Goal: Transaction & Acquisition: Purchase product/service

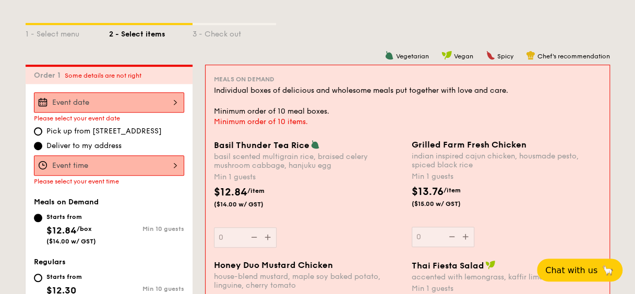
scroll to position [227, 0]
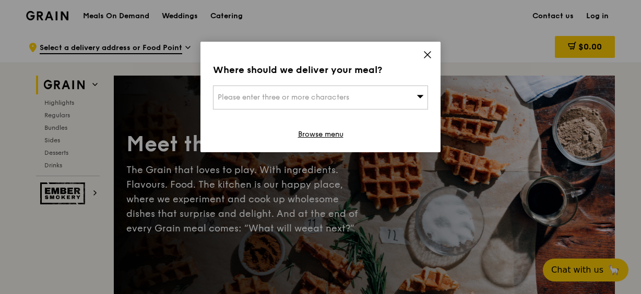
drag, startPoint x: 428, startPoint y: 56, endPoint x: 423, endPoint y: 70, distance: 14.4
click at [430, 58] on icon at bounding box center [427, 54] width 9 height 9
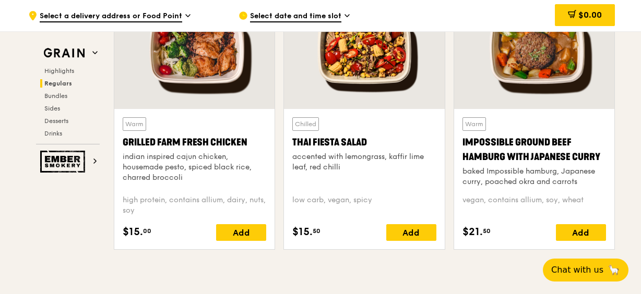
scroll to position [1305, 0]
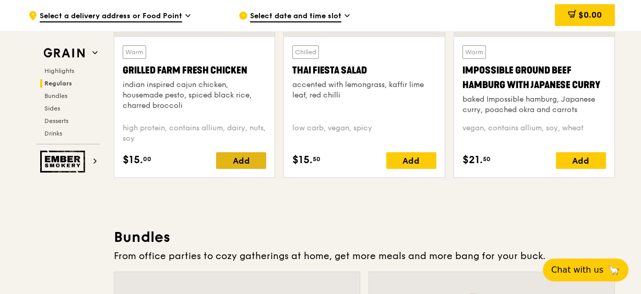
click at [244, 162] on div "Add" at bounding box center [241, 160] width 50 height 17
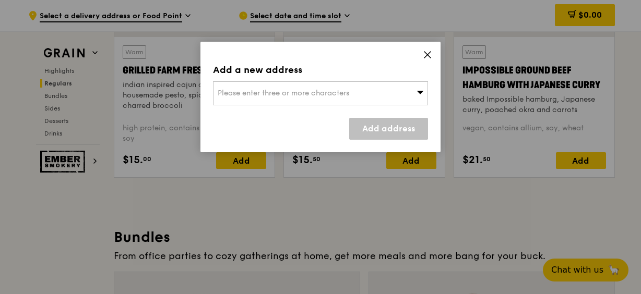
click at [366, 88] on div "Please enter three or more characters" at bounding box center [320, 93] width 215 height 24
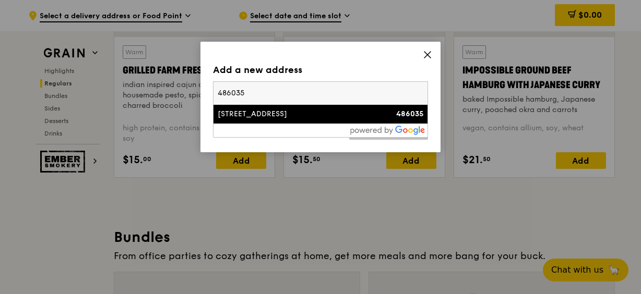
type input "486035"
click at [335, 113] on div "[STREET_ADDRESS]" at bounding box center [295, 114] width 155 height 10
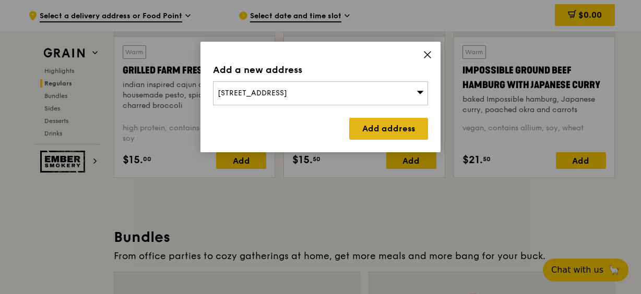
click at [363, 128] on link "Add address" at bounding box center [388, 129] width 79 height 22
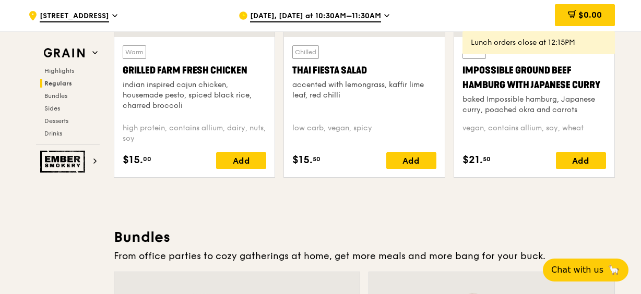
click at [569, 15] on icon at bounding box center [571, 13] width 6 height 3
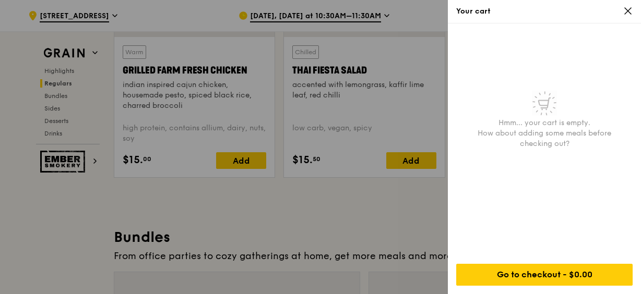
click at [344, 229] on div at bounding box center [320, 147] width 641 height 294
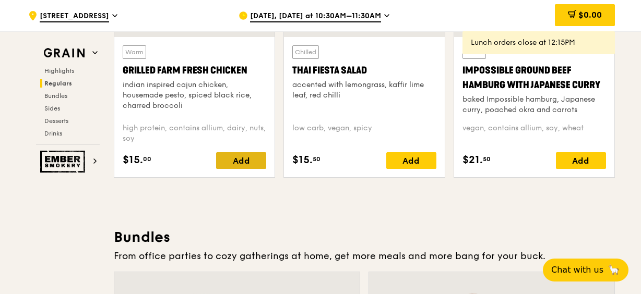
click at [243, 164] on div "Add" at bounding box center [241, 160] width 50 height 17
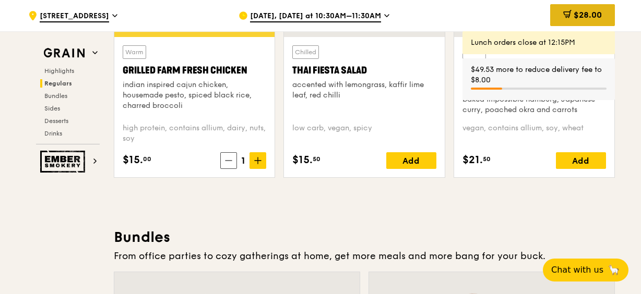
click at [597, 10] on span "$28.00" at bounding box center [588, 15] width 28 height 10
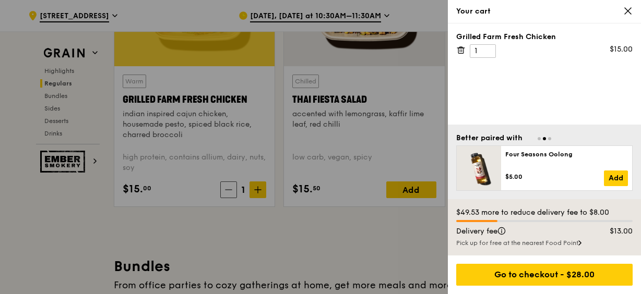
scroll to position [1201, 0]
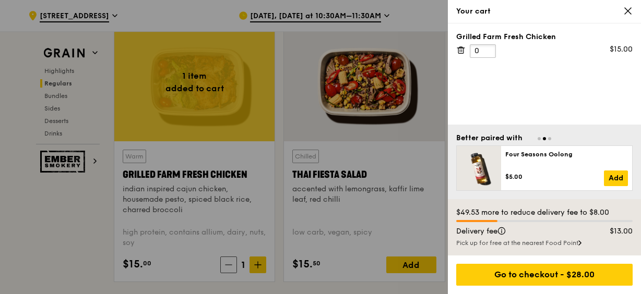
type input "0"
click at [484, 51] on input "0" at bounding box center [483, 51] width 26 height 14
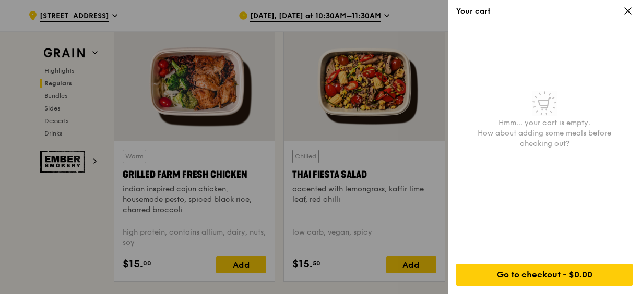
click at [200, 175] on div at bounding box center [320, 147] width 641 height 294
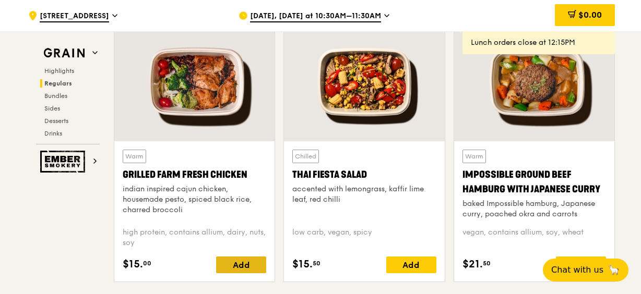
click at [237, 266] on div "Add" at bounding box center [241, 265] width 50 height 17
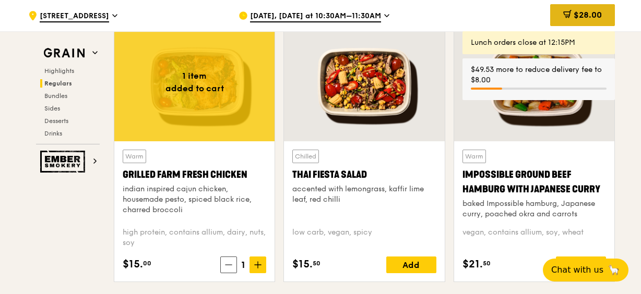
click at [585, 13] on span "$28.00" at bounding box center [588, 15] width 28 height 10
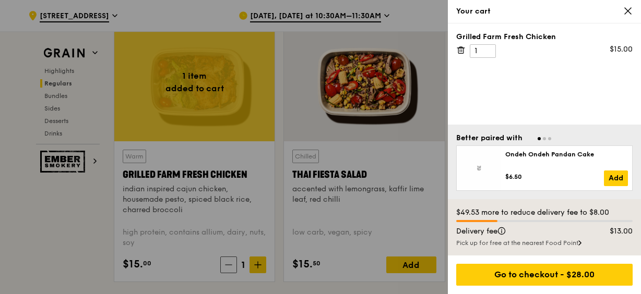
scroll to position [1190, 0]
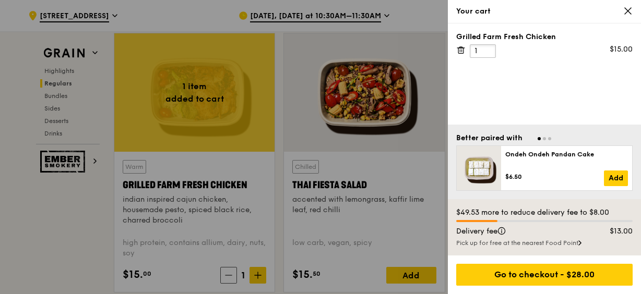
click at [482, 52] on input "1" at bounding box center [483, 51] width 26 height 14
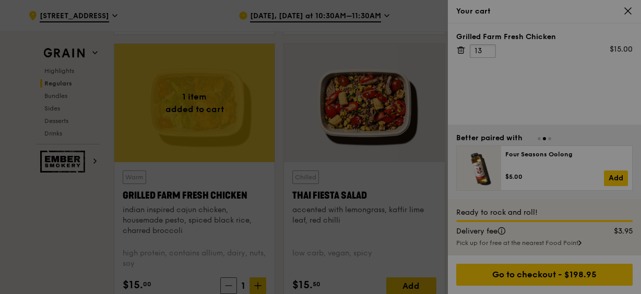
type input "13"
click at [561, 84] on div at bounding box center [320, 147] width 641 height 294
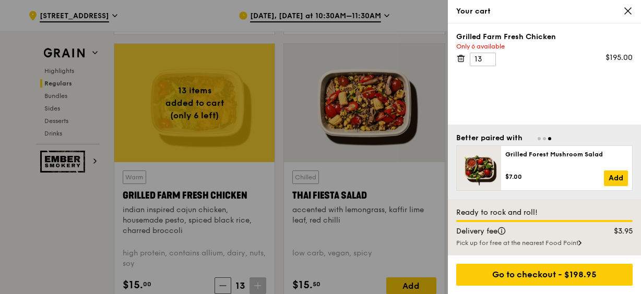
click at [536, 85] on div "Grilled Farm Fresh Chicken Only 6 available 13 $195.00" at bounding box center [544, 73] width 193 height 101
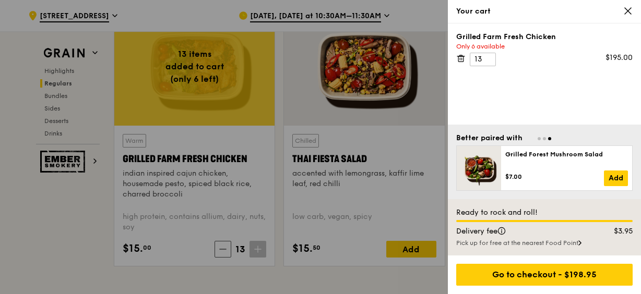
scroll to position [1232, 0]
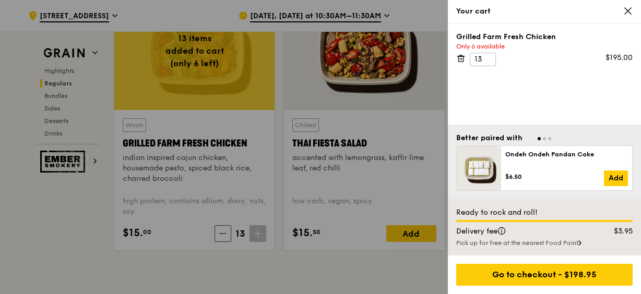
click at [627, 10] on icon at bounding box center [628, 11] width 6 height 6
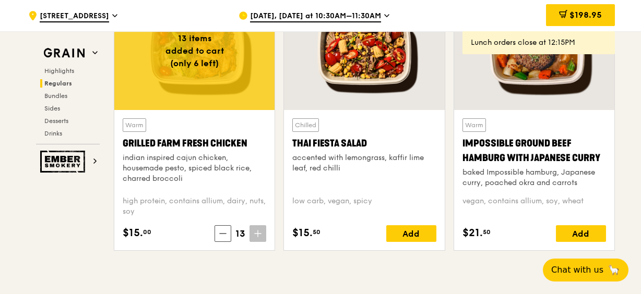
scroll to position [1180, 0]
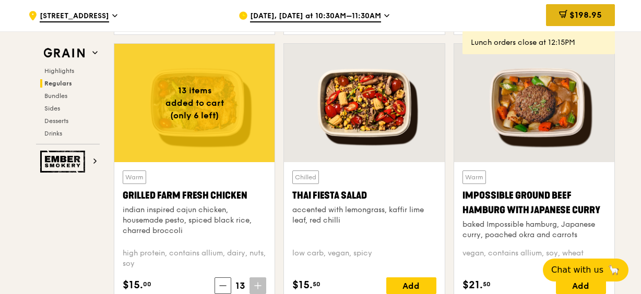
click at [560, 14] on icon at bounding box center [563, 14] width 8 height 8
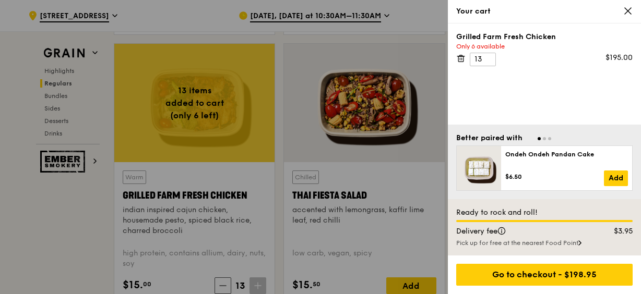
click at [459, 58] on icon at bounding box center [460, 58] width 9 height 9
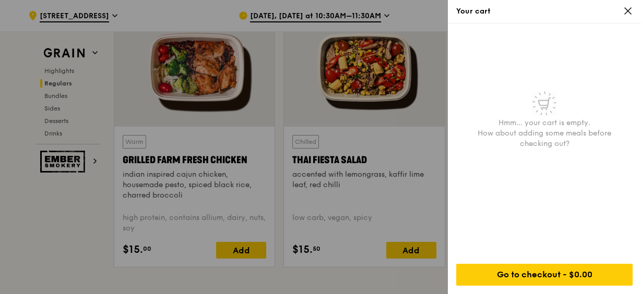
scroll to position [1232, 0]
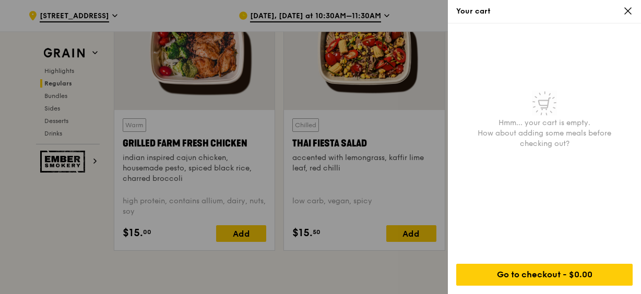
click at [37, 248] on div at bounding box center [320, 147] width 641 height 294
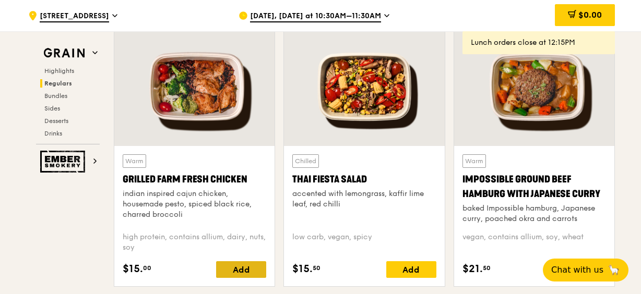
scroll to position [1180, 0]
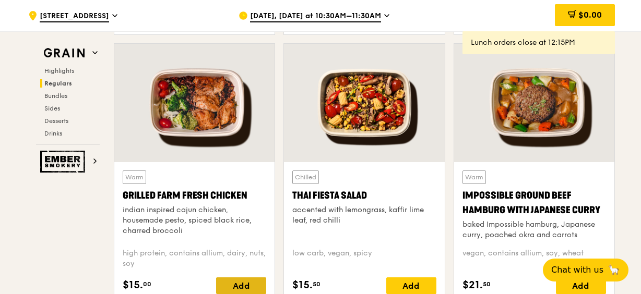
click at [243, 283] on div "Add" at bounding box center [241, 286] width 50 height 17
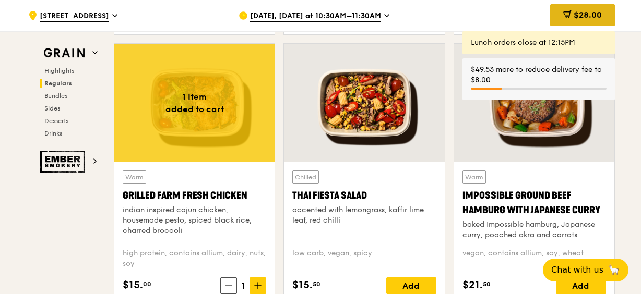
click at [584, 15] on span "$28.00" at bounding box center [588, 15] width 28 height 10
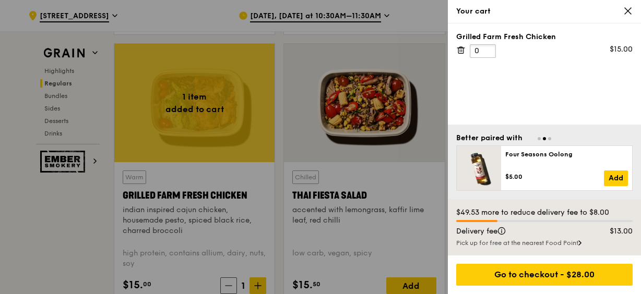
type input "0"
click at [483, 52] on input "0" at bounding box center [483, 51] width 26 height 14
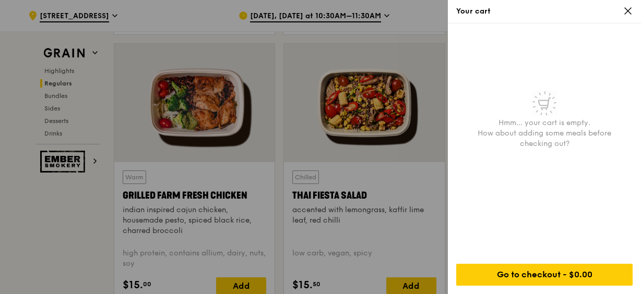
click at [78, 221] on div at bounding box center [320, 147] width 641 height 294
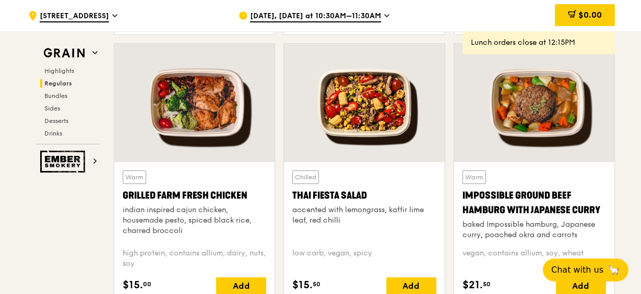
drag, startPoint x: 239, startPoint y: 280, endPoint x: 243, endPoint y: 276, distance: 5.5
click at [239, 280] on div "Add" at bounding box center [241, 286] width 50 height 17
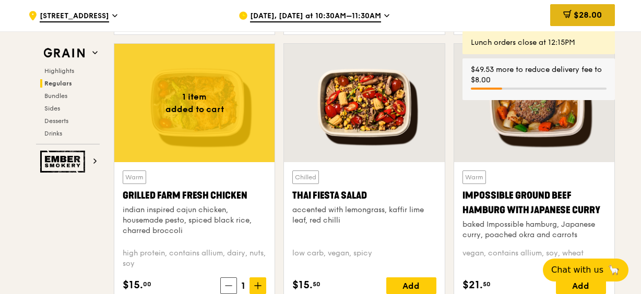
click at [581, 9] on div "$28.00" at bounding box center [582, 15] width 65 height 22
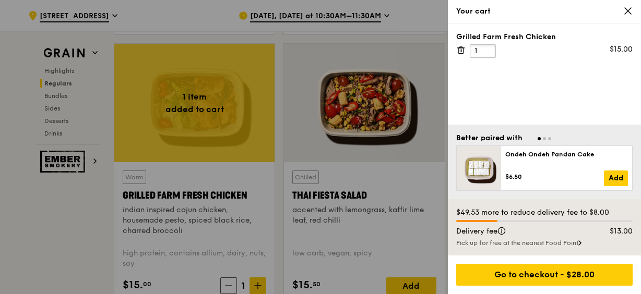
click at [478, 51] on input "1" at bounding box center [483, 51] width 26 height 14
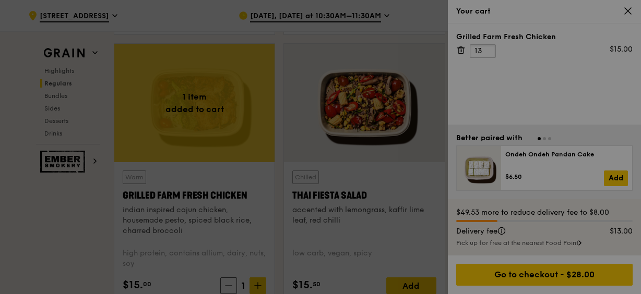
type input "13"
click at [552, 82] on div at bounding box center [320, 147] width 641 height 294
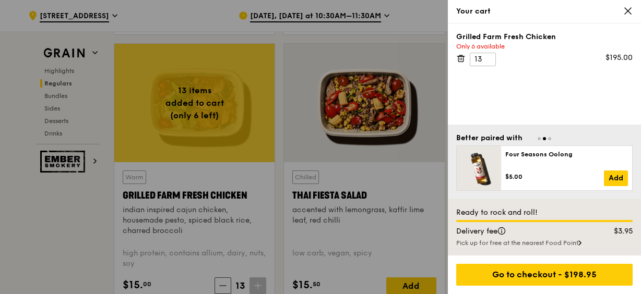
click at [520, 99] on div "Grilled Farm Fresh Chicken Only 6 available 13 $195.00" at bounding box center [544, 73] width 193 height 101
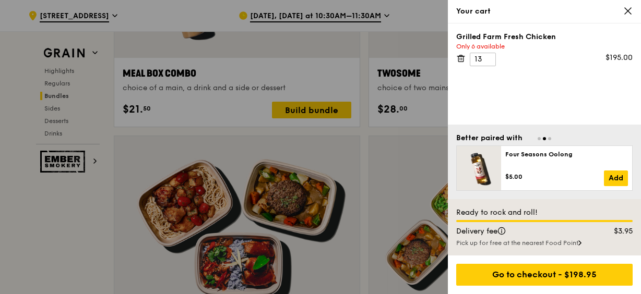
scroll to position [1702, 0]
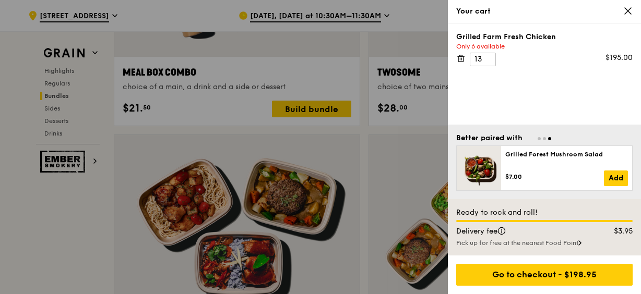
click at [630, 8] on icon at bounding box center [627, 10] width 9 height 9
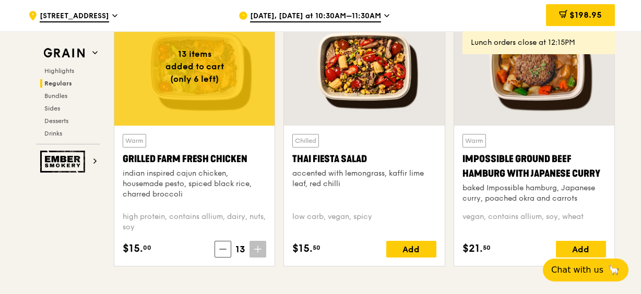
scroll to position [1232, 0]
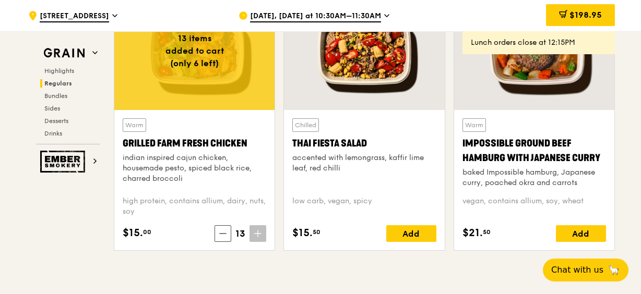
drag, startPoint x: 42, startPoint y: 266, endPoint x: 104, endPoint y: 278, distance: 63.3
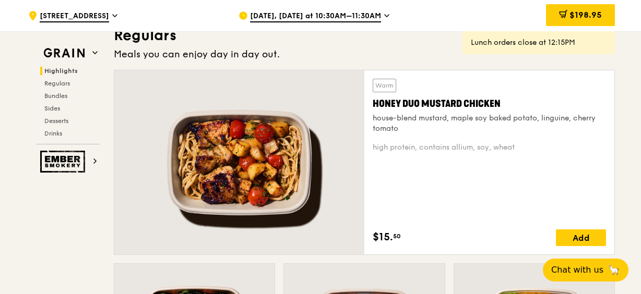
scroll to position [606, 0]
